Goal: Task Accomplishment & Management: Use online tool/utility

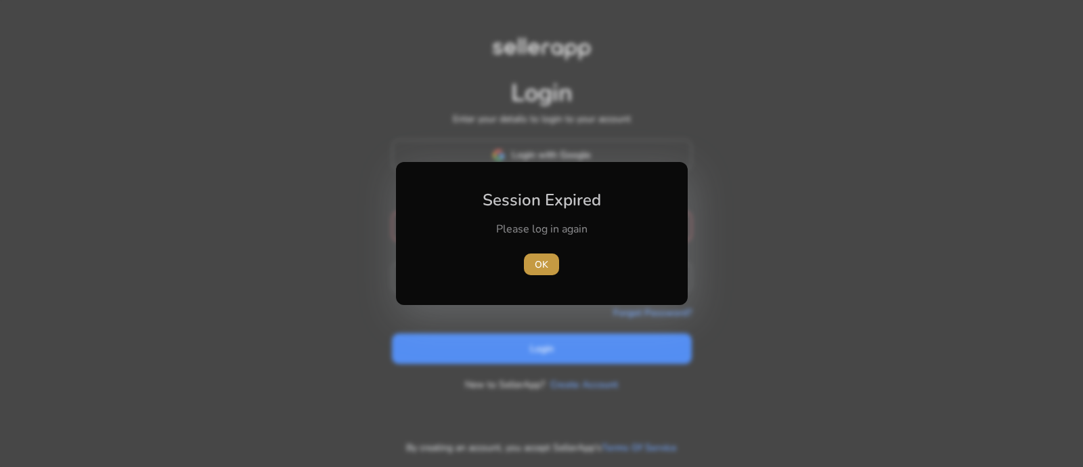
type input "**********"
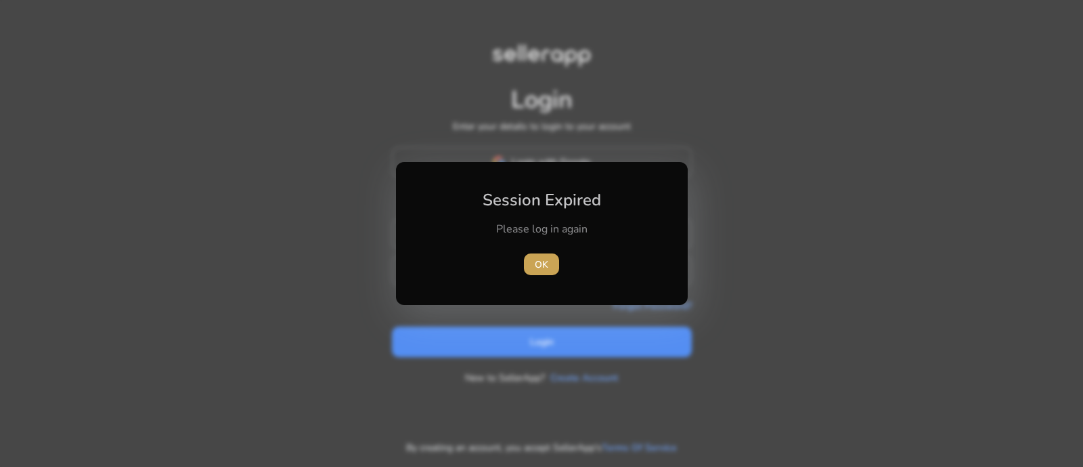
click at [546, 252] on span "button" at bounding box center [541, 264] width 35 height 33
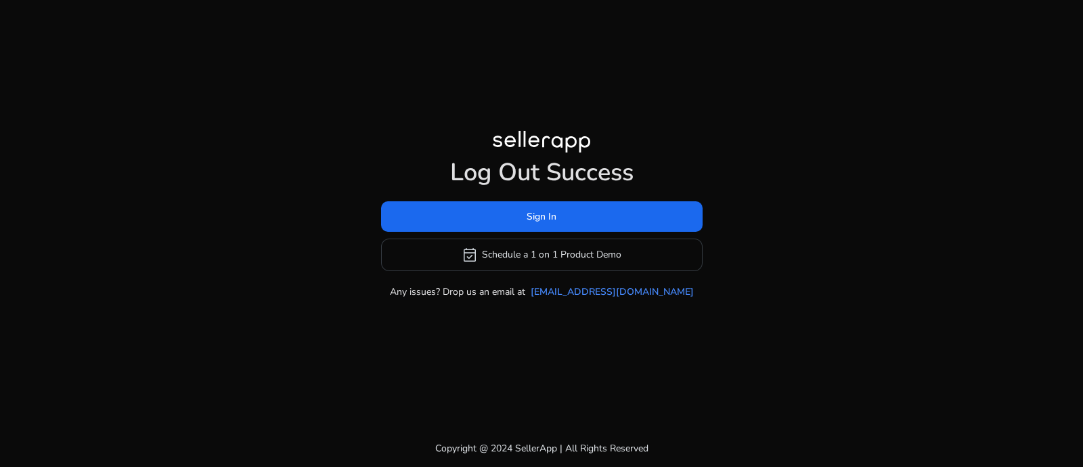
click at [552, 169] on h1 "Log Out Success" at bounding box center [542, 172] width 322 height 29
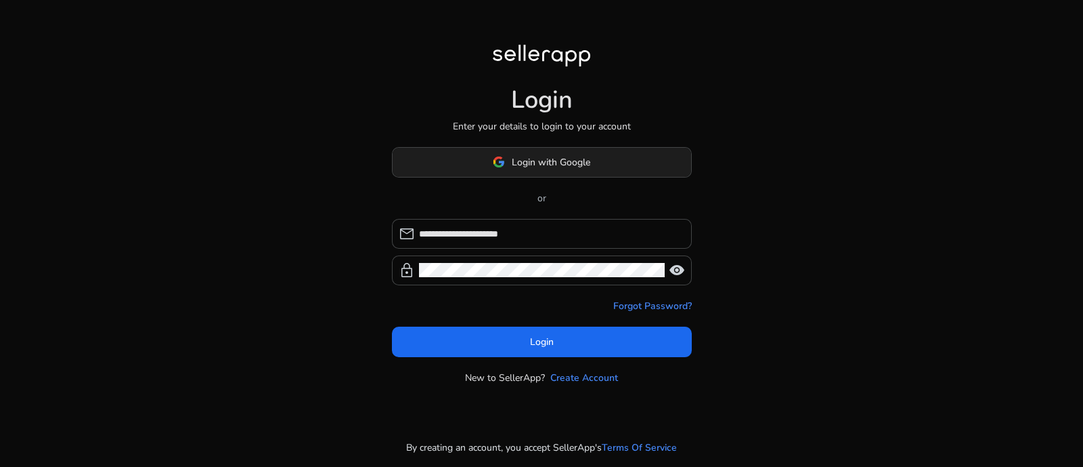
click at [575, 167] on span "Login with Google" at bounding box center [551, 162] width 79 height 14
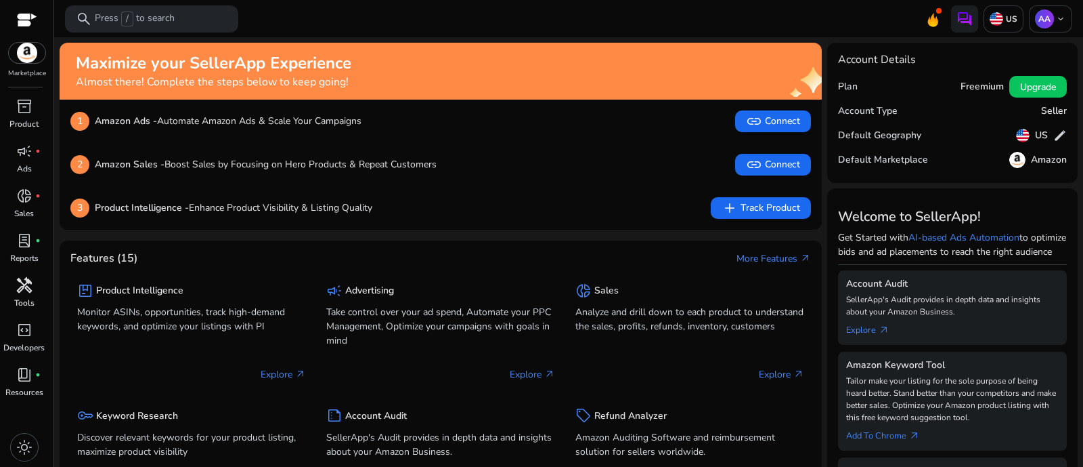
click at [28, 282] on span "handyman" at bounding box center [24, 285] width 16 height 16
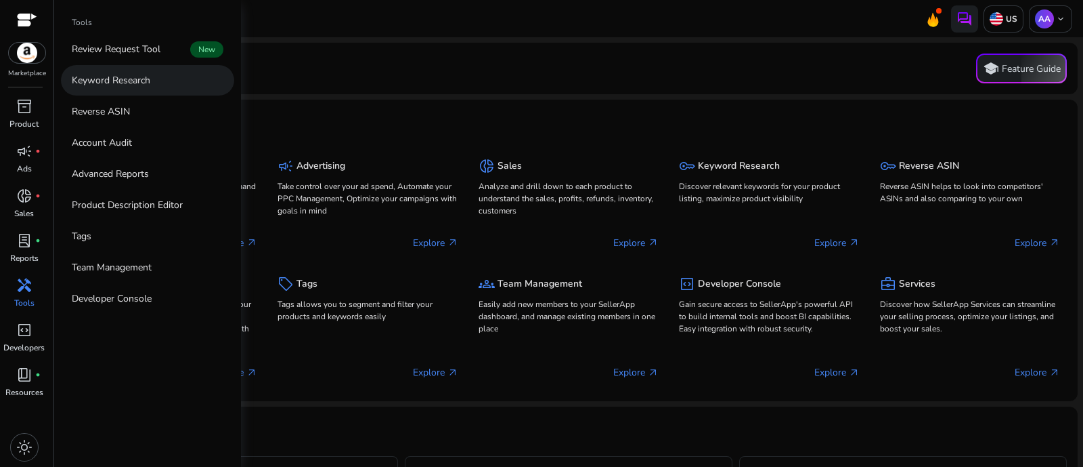
click at [122, 83] on p "Keyword Research" at bounding box center [111, 80] width 79 height 14
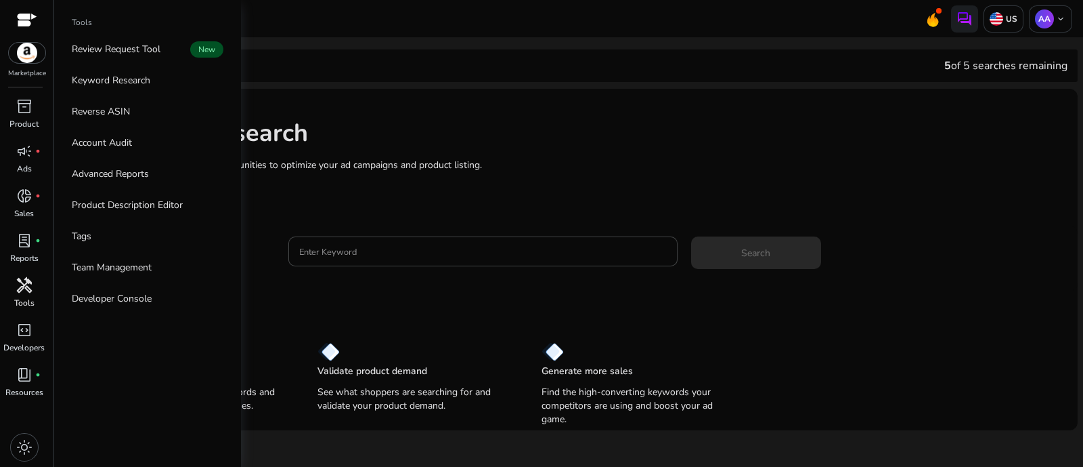
click at [26, 293] on span "handyman" at bounding box center [24, 285] width 16 height 16
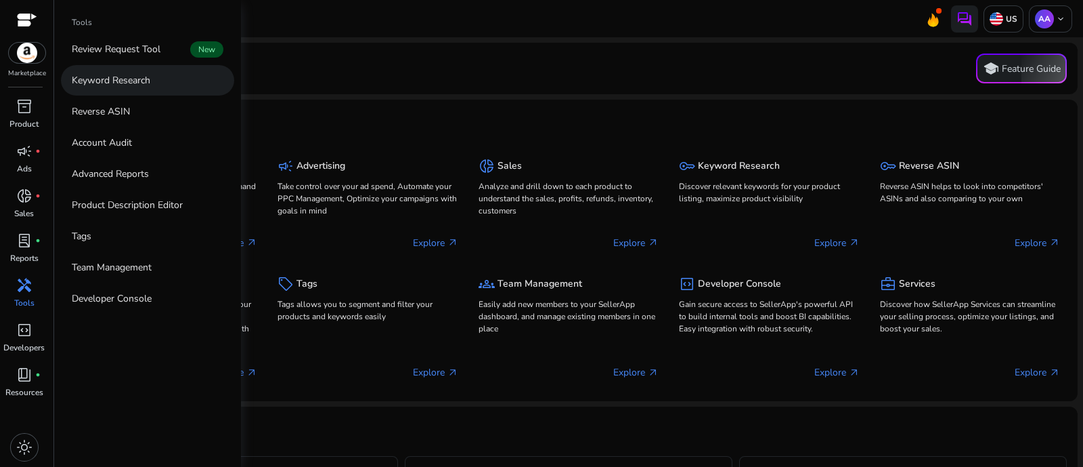
click at [157, 86] on link "Keyword Research" at bounding box center [147, 80] width 173 height 30
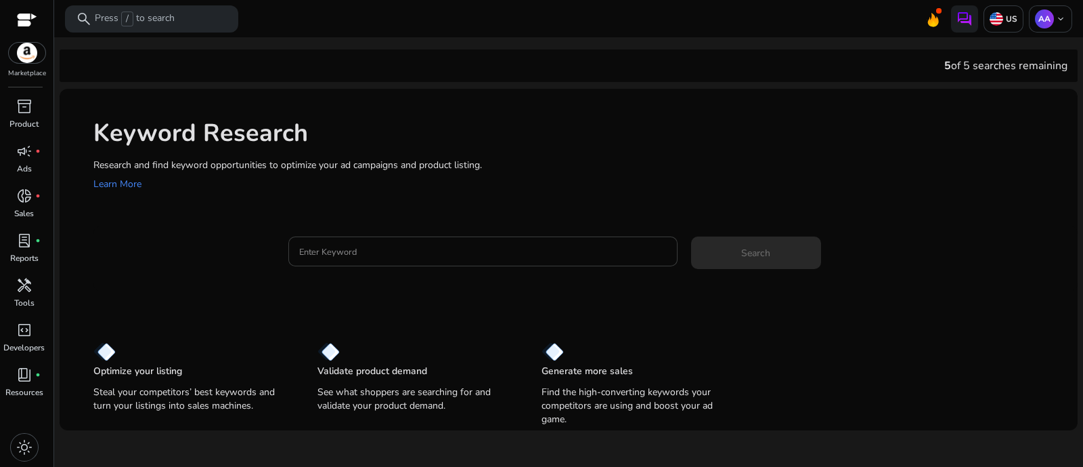
click at [413, 255] on input "Enter Keyword" at bounding box center [483, 251] width 368 height 15
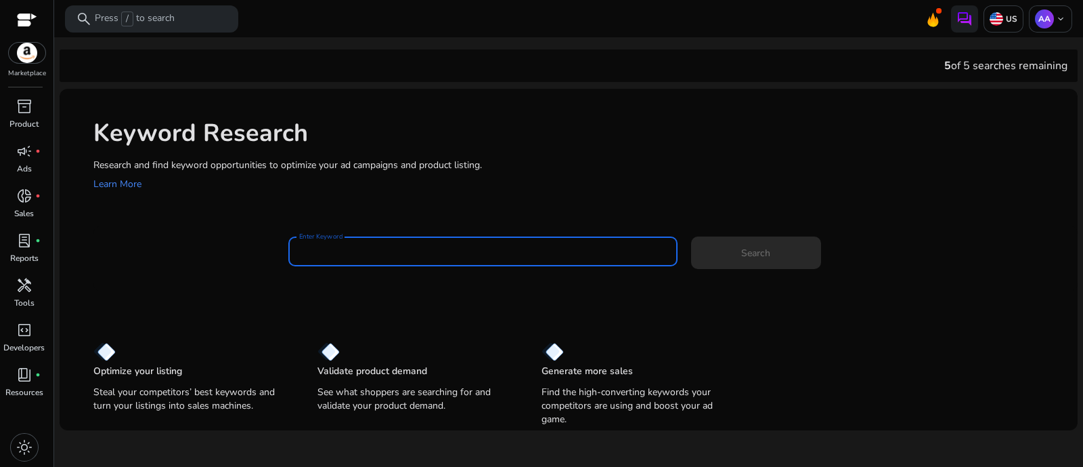
click at [413, 255] on input "Enter Keyword" at bounding box center [483, 251] width 368 height 15
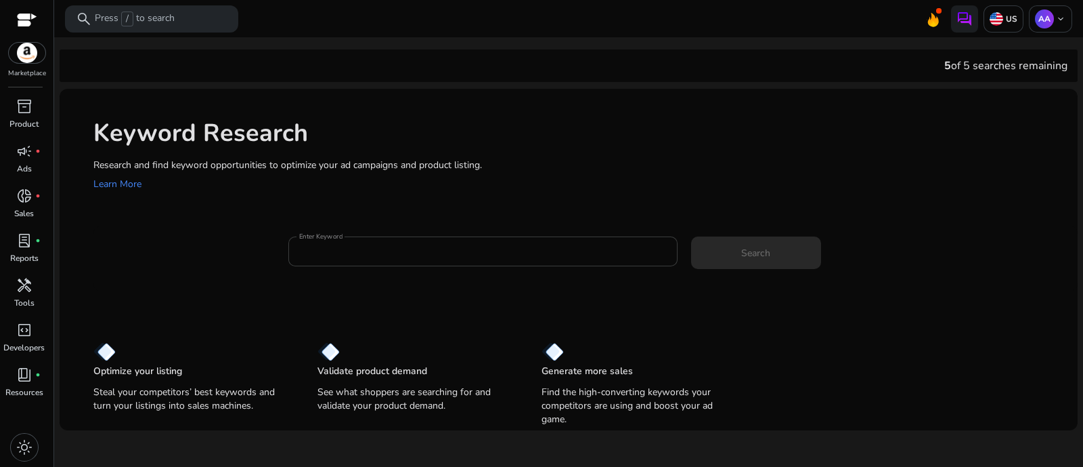
click at [491, 263] on div at bounding box center [483, 251] width 368 height 30
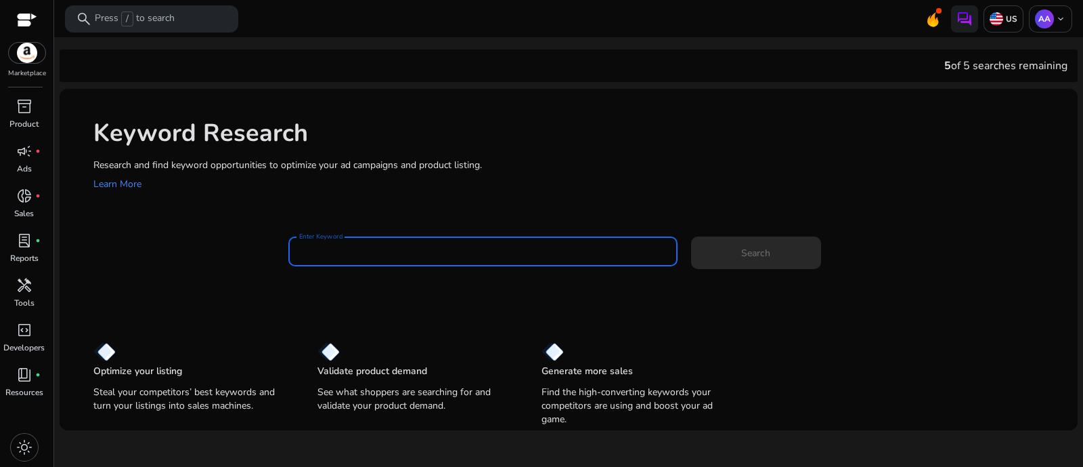
paste input "**********"
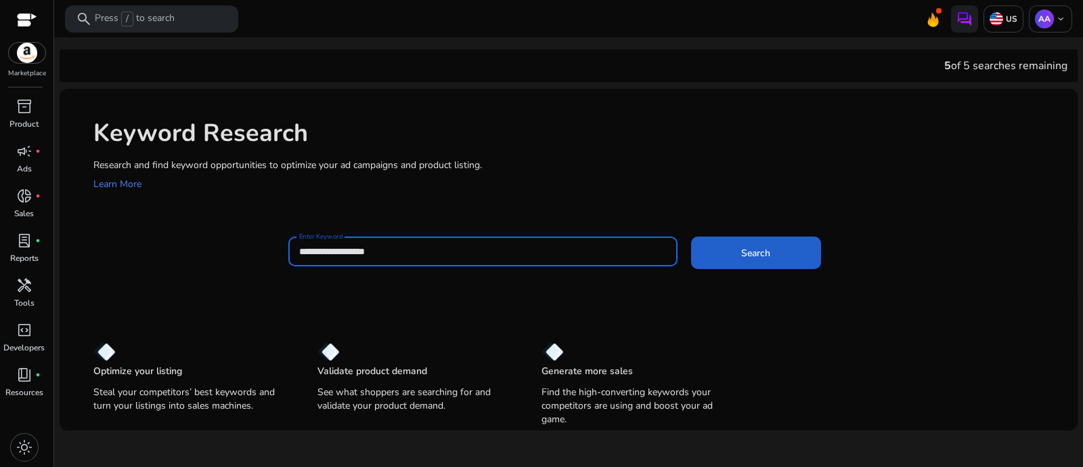
type input "**********"
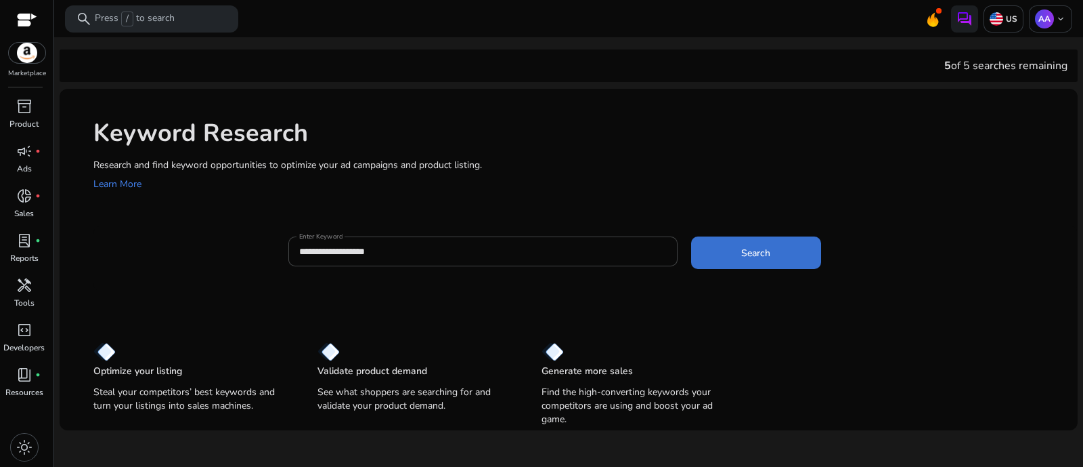
click at [750, 247] on span "Search" at bounding box center [755, 253] width 29 height 14
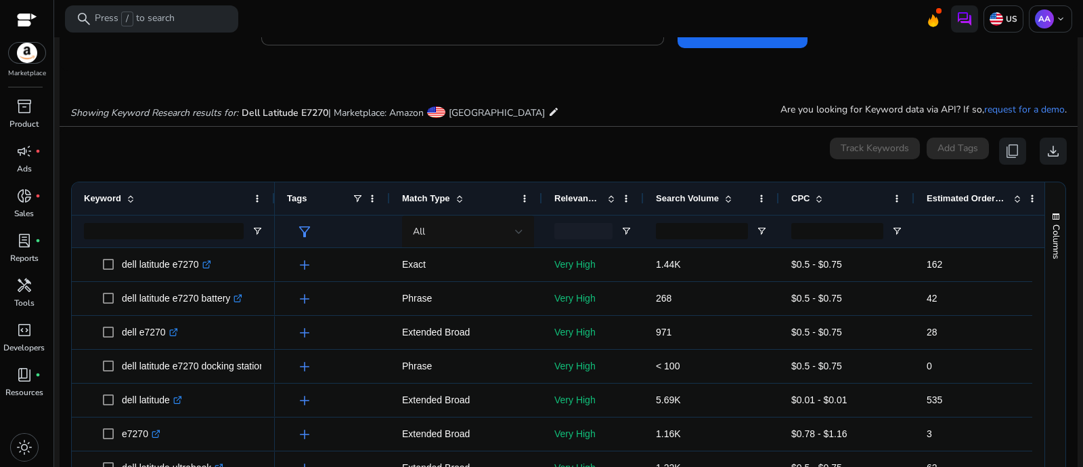
scroll to position [174, 0]
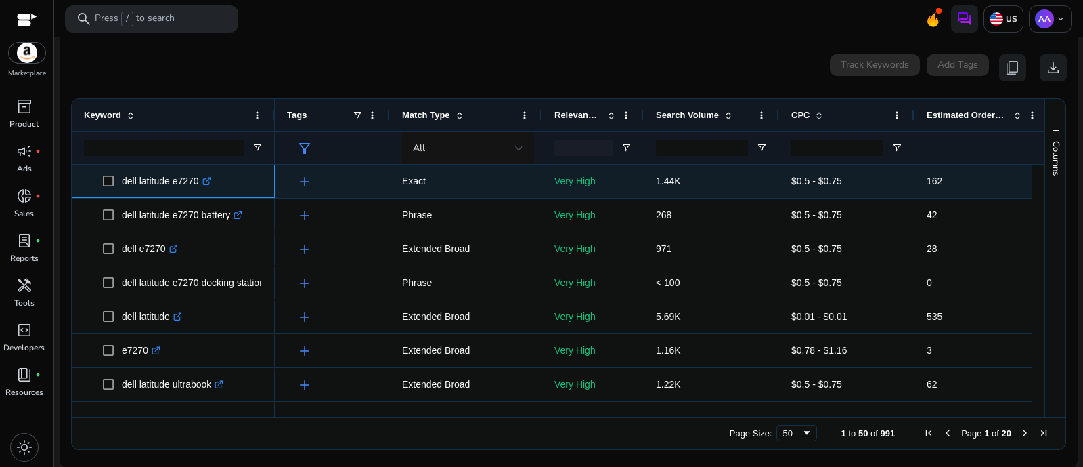
click at [207, 179] on icon ".st0{fill:#2c8af8}" at bounding box center [206, 181] width 9 height 9
